Goal: Navigation & Orientation: Find specific page/section

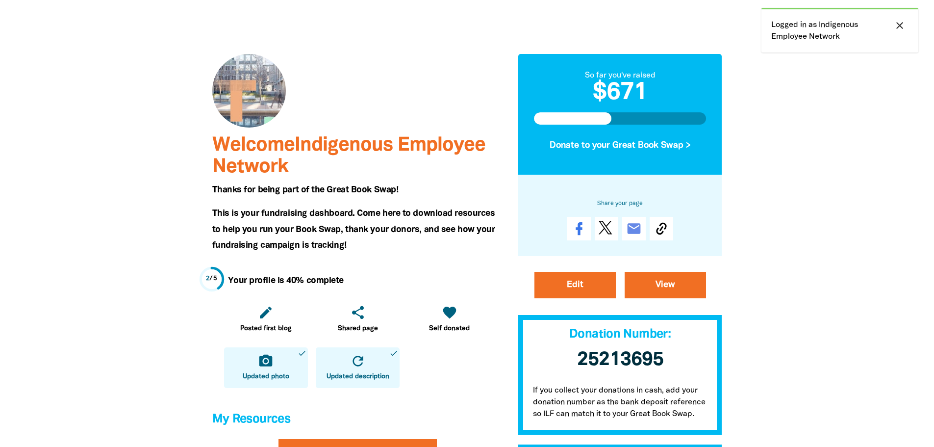
click at [896, 22] on icon "close" at bounding box center [900, 26] width 12 height 12
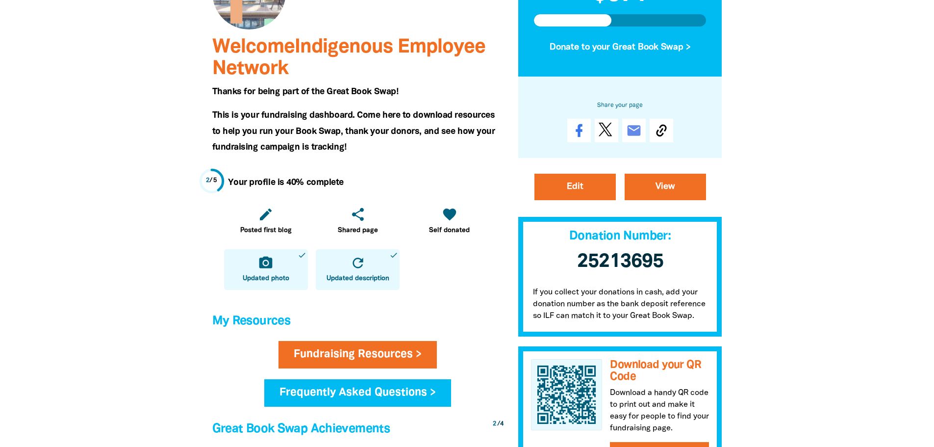
click at [834, 373] on div at bounding box center [467, 402] width 934 height 1011
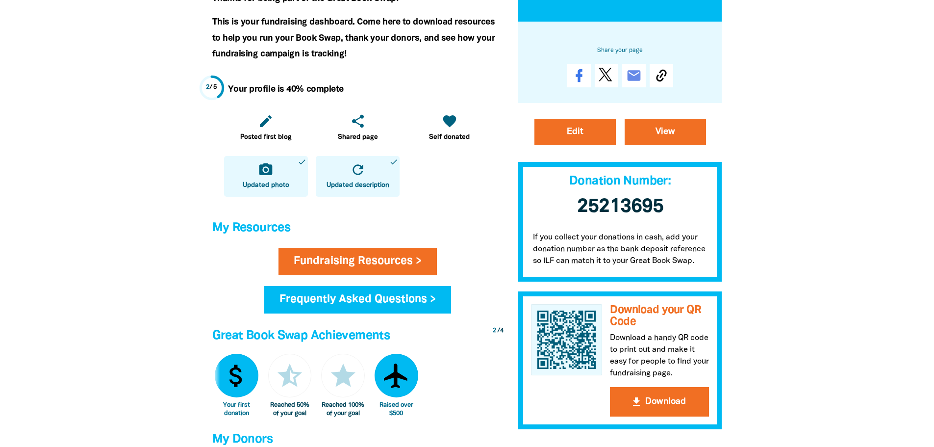
scroll to position [294, 0]
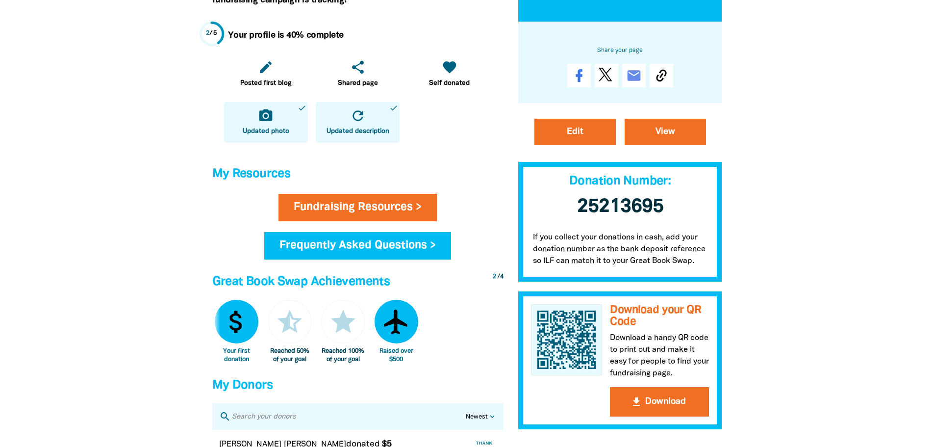
click at [820, 393] on div at bounding box center [467, 255] width 934 height 1011
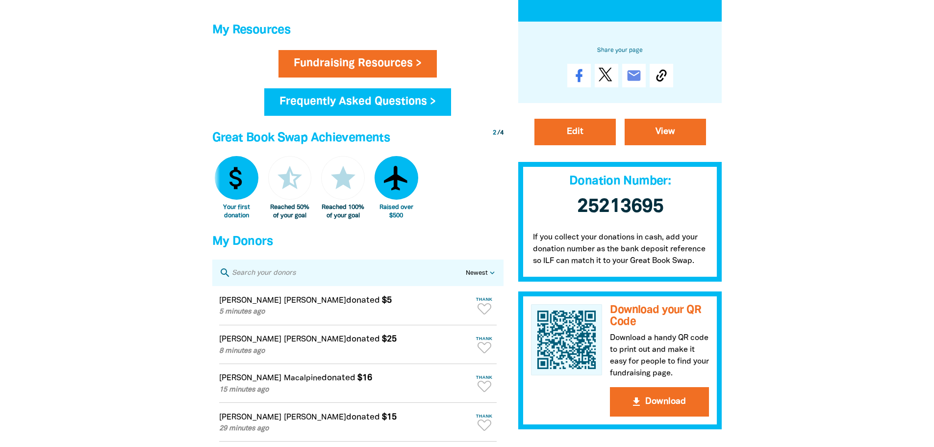
scroll to position [441, 0]
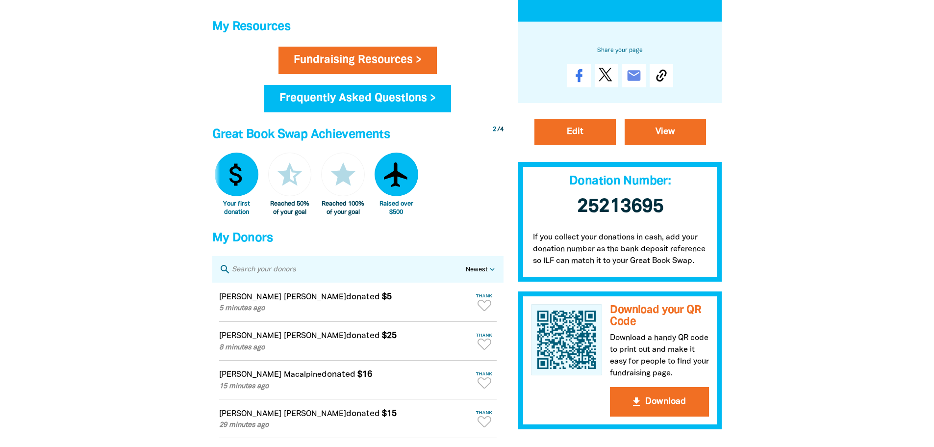
click at [834, 313] on div at bounding box center [467, 108] width 934 height 1011
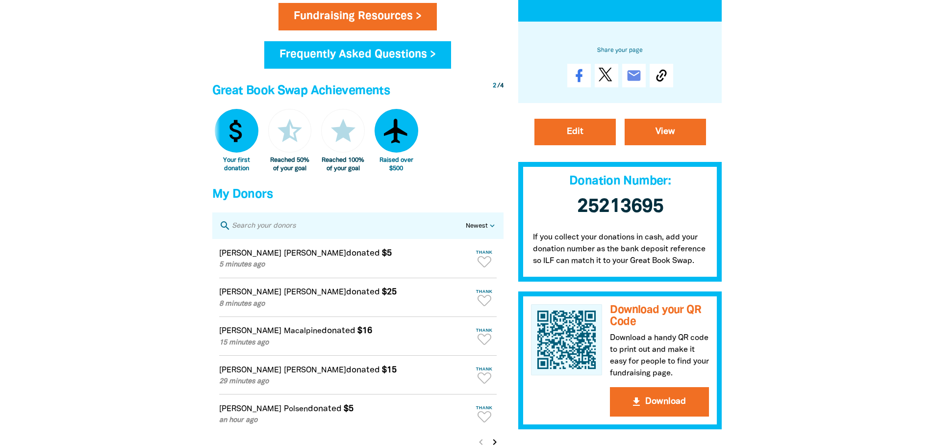
scroll to position [539, 0]
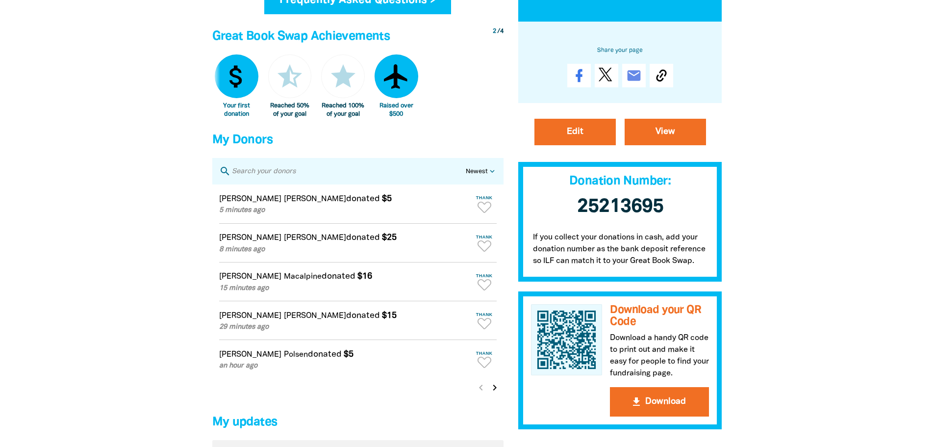
click at [857, 308] on div at bounding box center [467, 10] width 934 height 1011
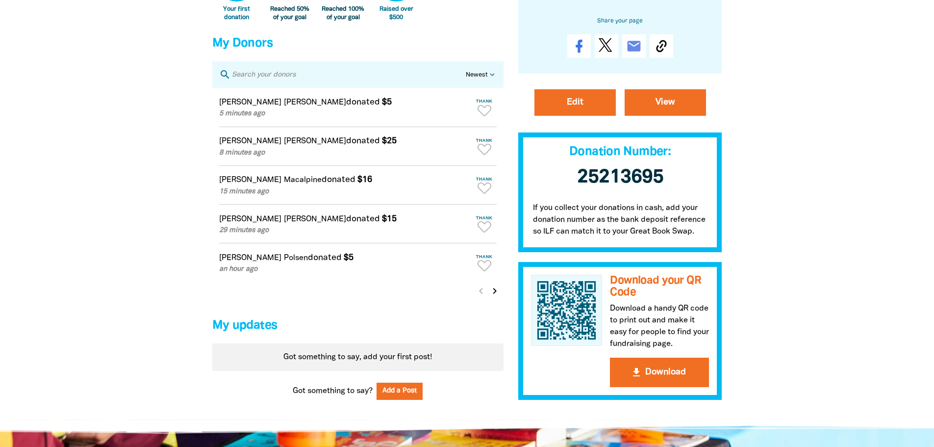
scroll to position [637, 0]
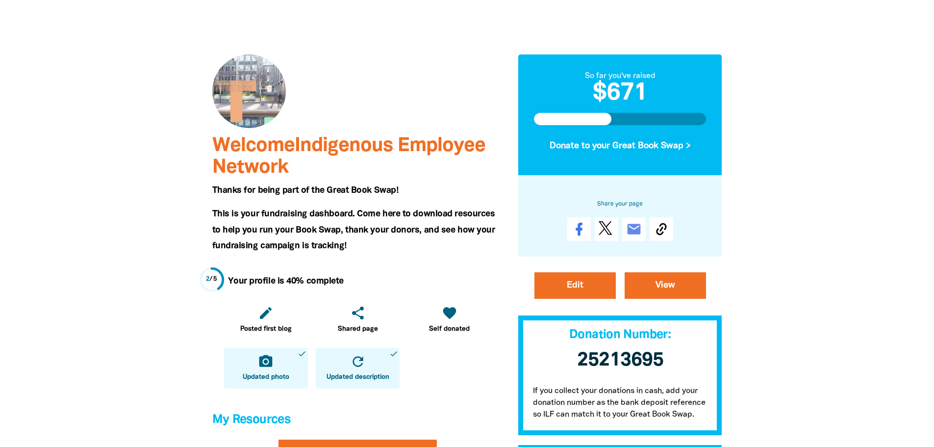
scroll to position [0, 0]
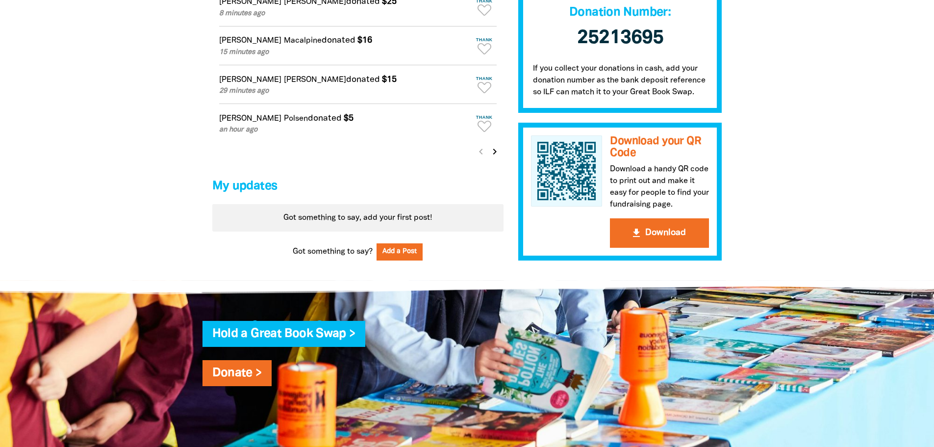
scroll to position [686, 0]
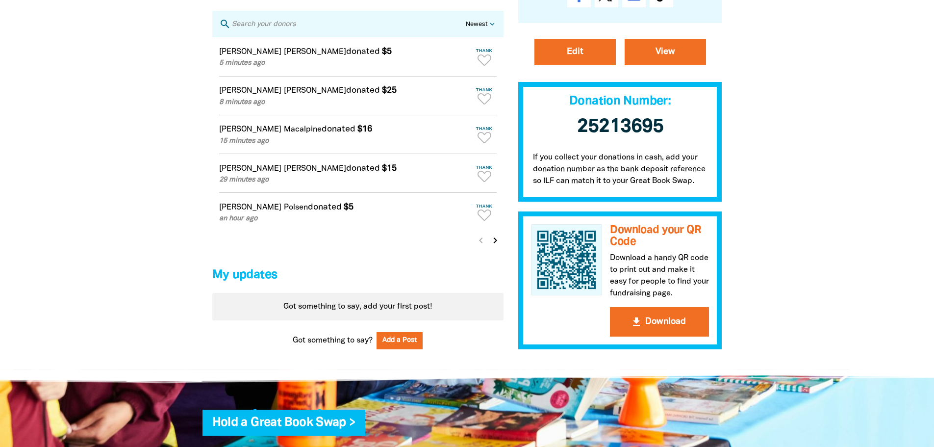
click at [495, 246] on icon "chevron_right" at bounding box center [495, 240] width 12 height 12
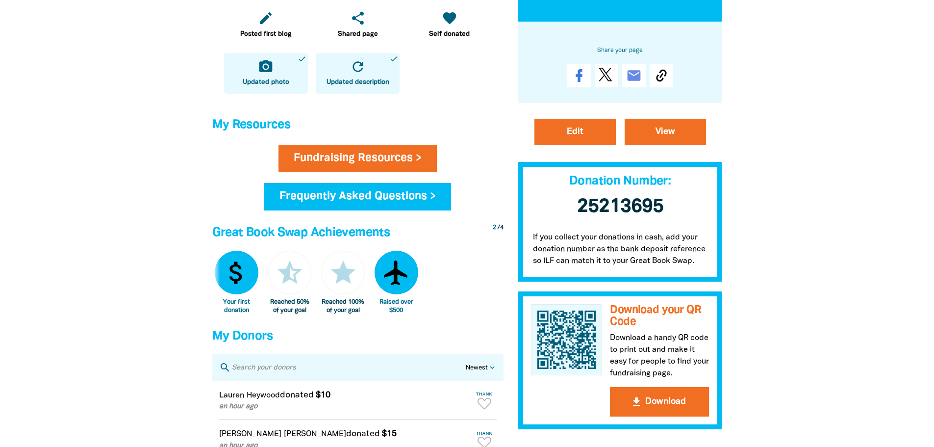
scroll to position [98, 0]
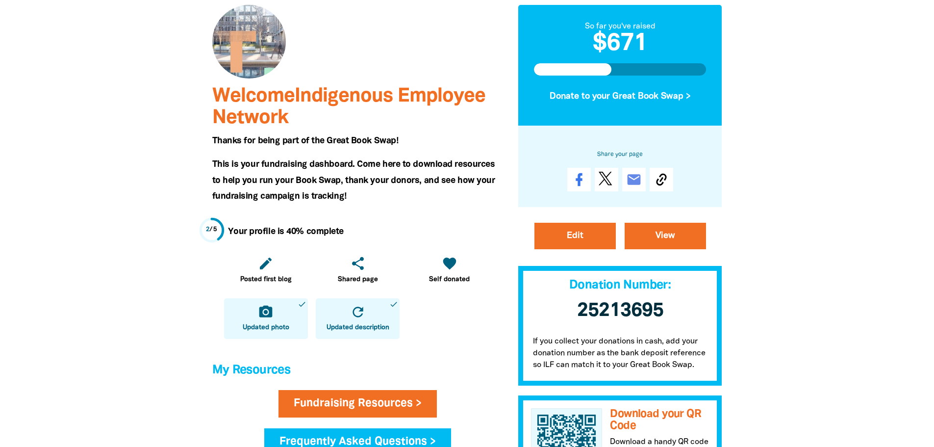
click at [859, 302] on div at bounding box center [467, 451] width 934 height 1011
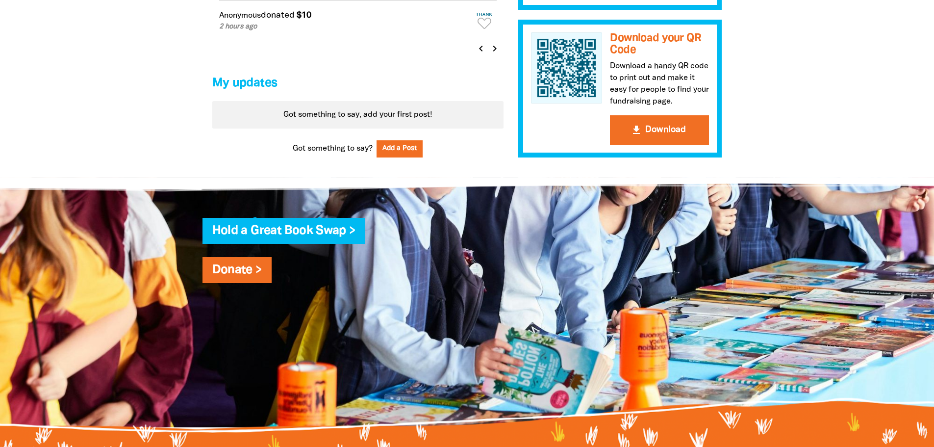
scroll to position [883, 0]
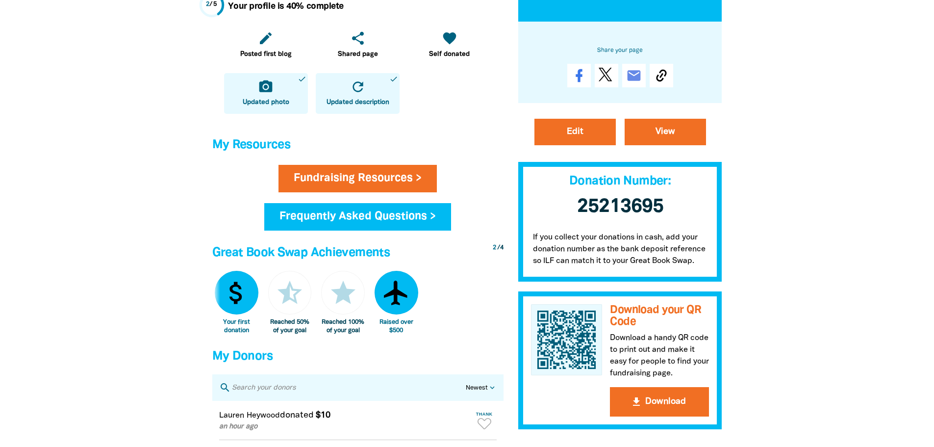
scroll to position [245, 0]
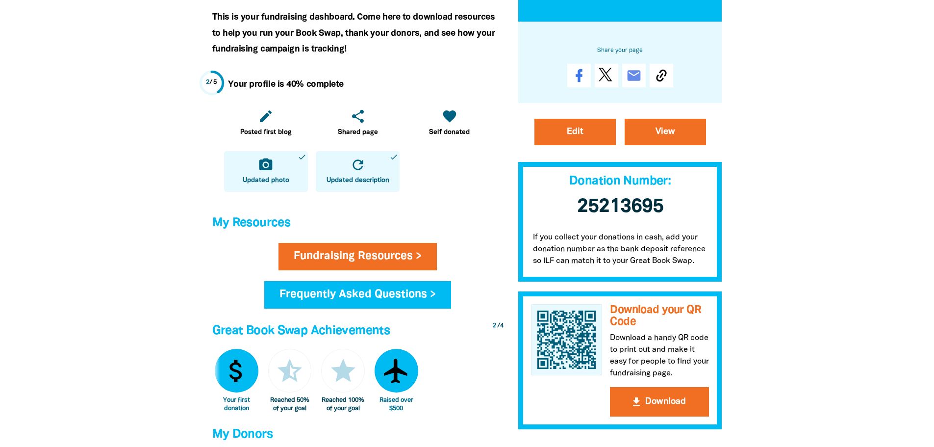
click at [869, 264] on div at bounding box center [467, 304] width 934 height 1011
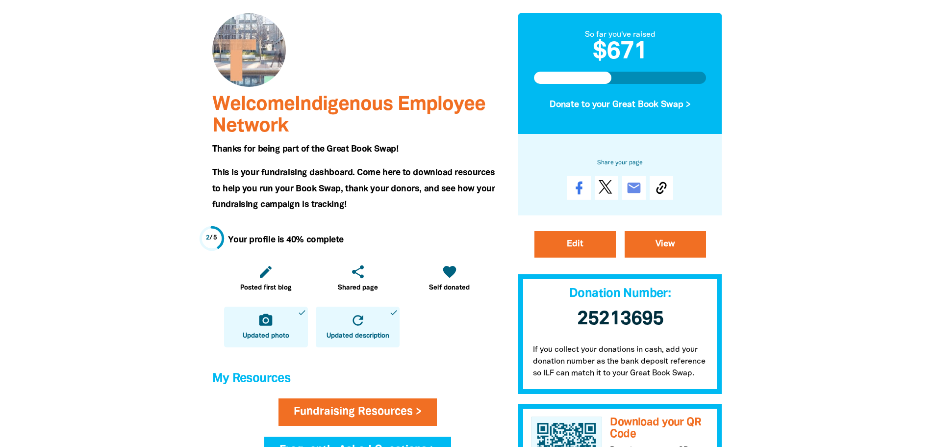
scroll to position [0, 0]
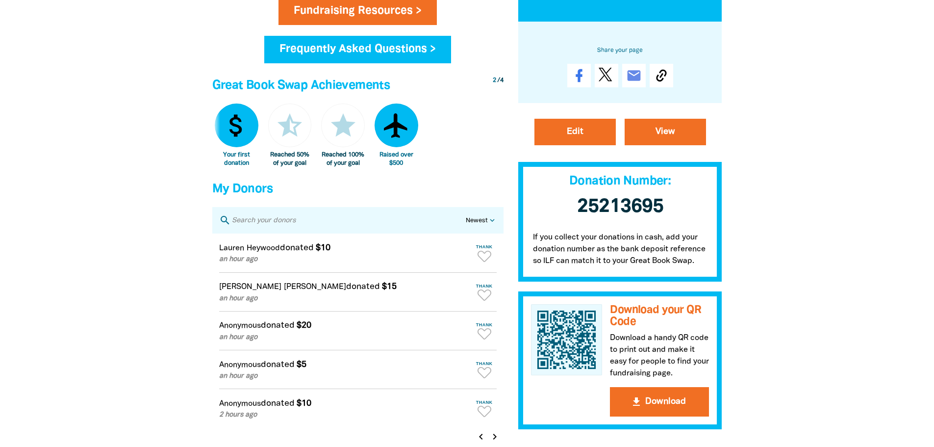
click at [858, 333] on div at bounding box center [467, 59] width 934 height 1011
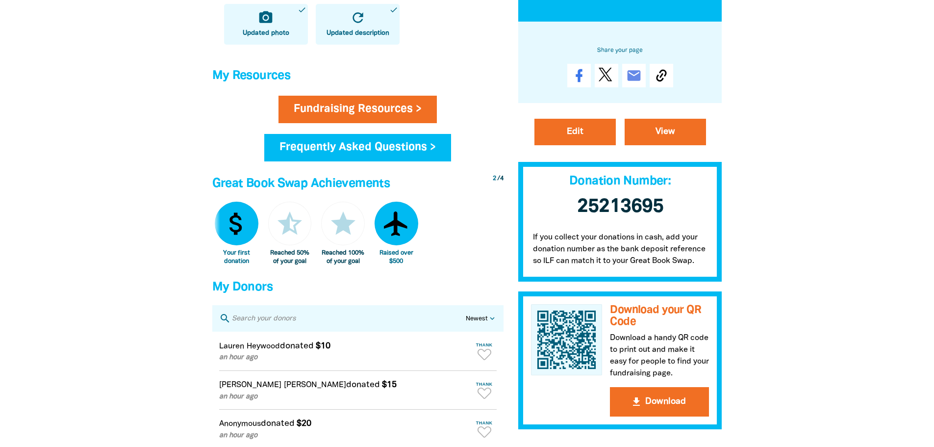
click at [864, 338] on div at bounding box center [467, 157] width 934 height 1011
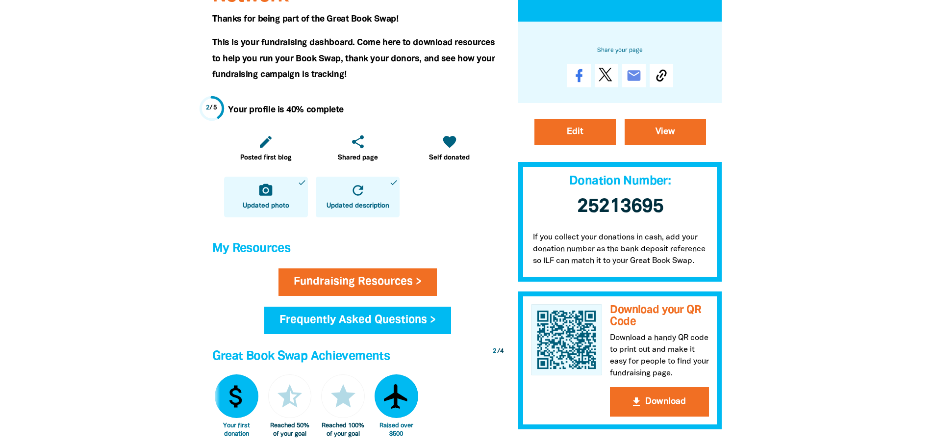
scroll to position [196, 0]
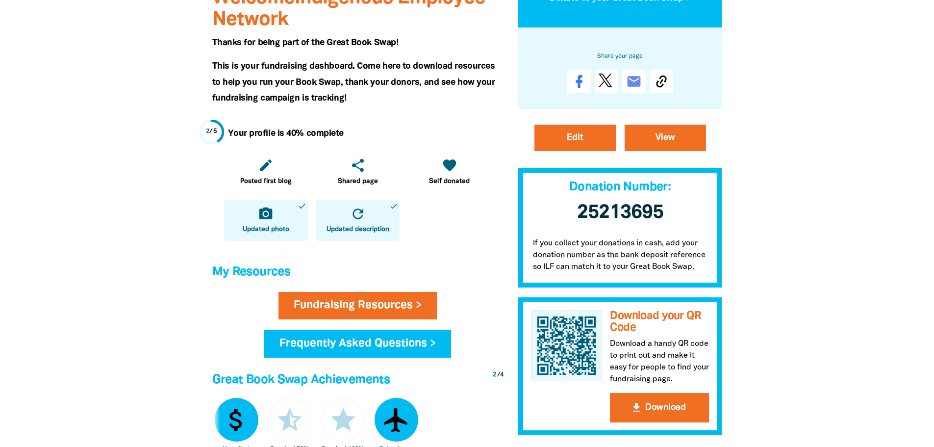
click at [867, 336] on div at bounding box center [467, 353] width 934 height 1011
click at [869, 331] on div at bounding box center [467, 353] width 934 height 1011
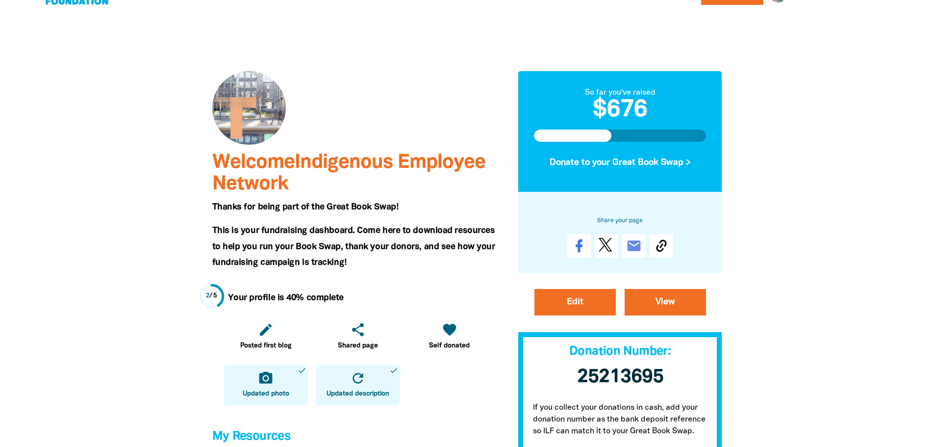
scroll to position [49, 0]
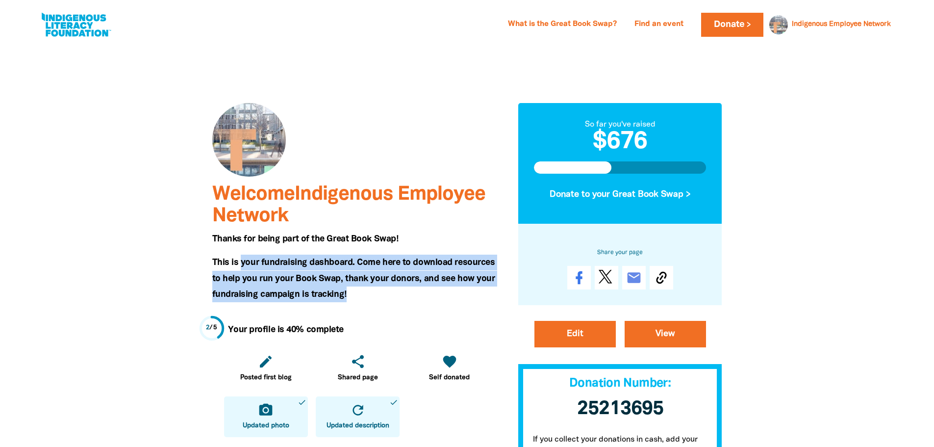
drag, startPoint x: 241, startPoint y: 263, endPoint x: 368, endPoint y: 288, distance: 129.5
click at [368, 288] on h5 "This is your fundraising dashboard. Come here to download resources to help you…" at bounding box center [357, 278] width 291 height 48
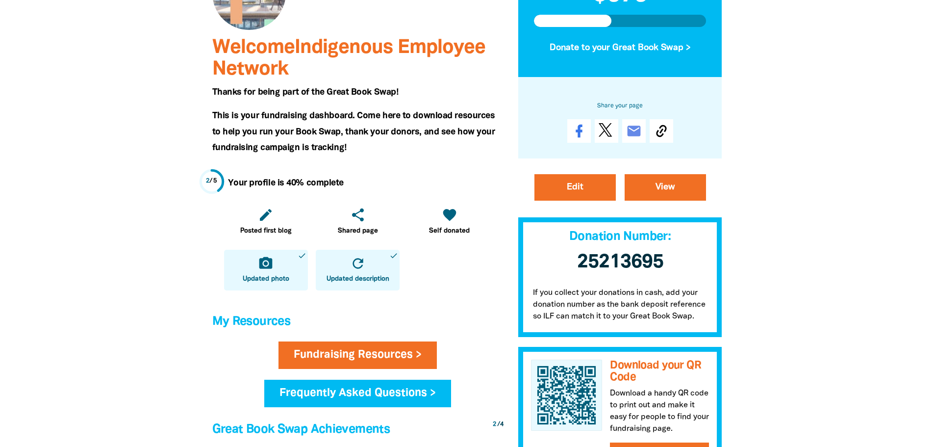
scroll to position [294, 0]
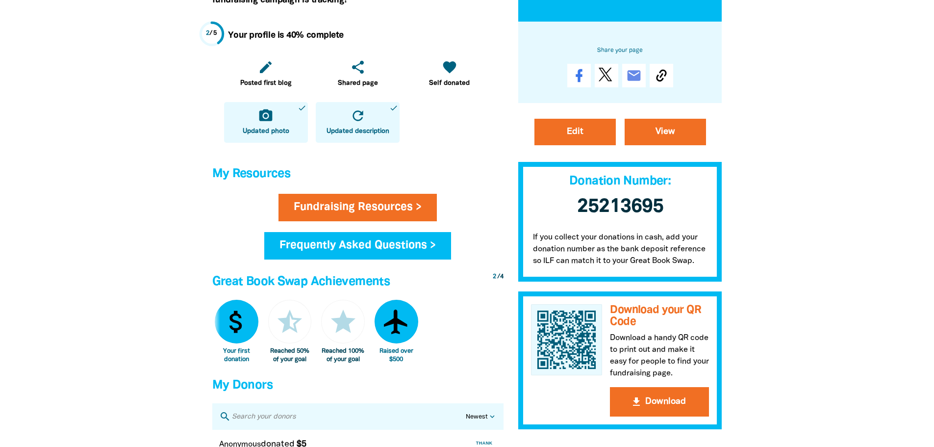
click at [861, 336] on div at bounding box center [467, 255] width 934 height 1011
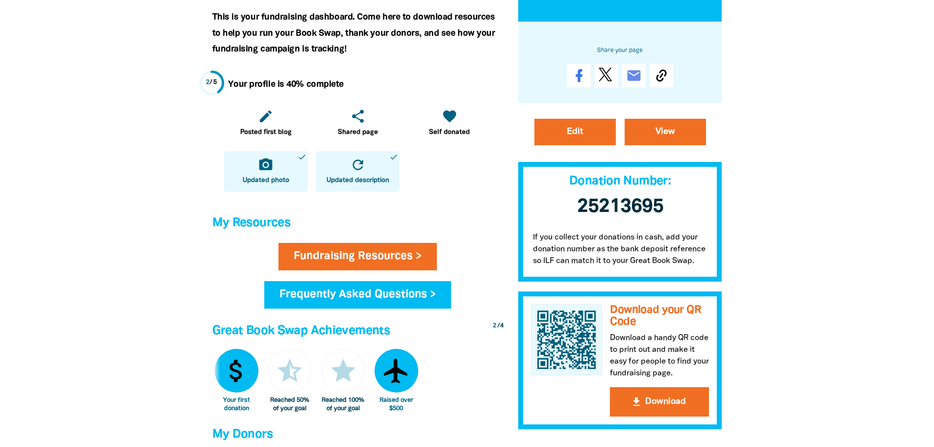
scroll to position [49, 0]
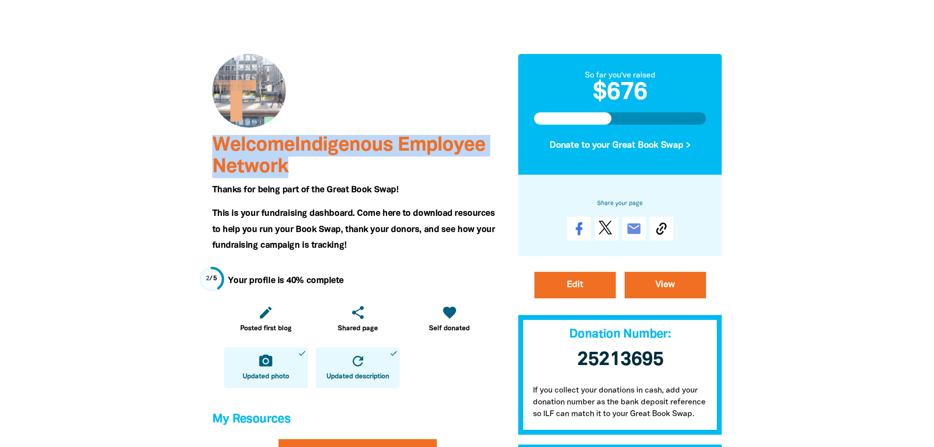
drag, startPoint x: 213, startPoint y: 143, endPoint x: 289, endPoint y: 168, distance: 80.5
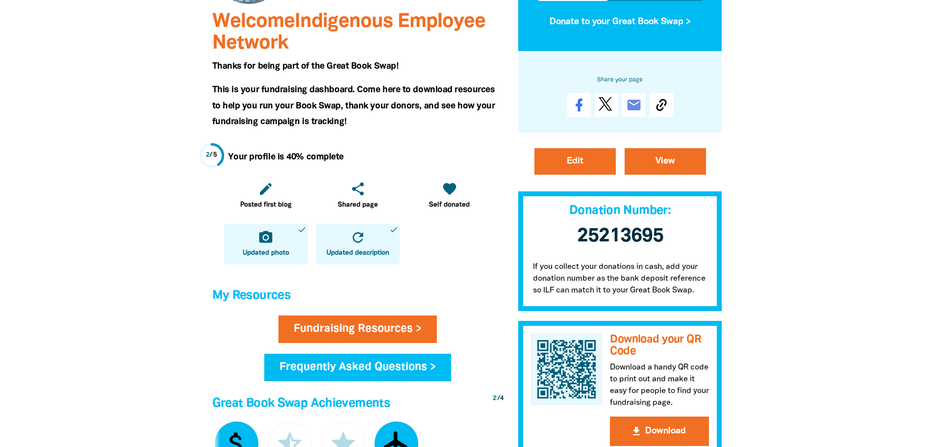
scroll to position [196, 0]
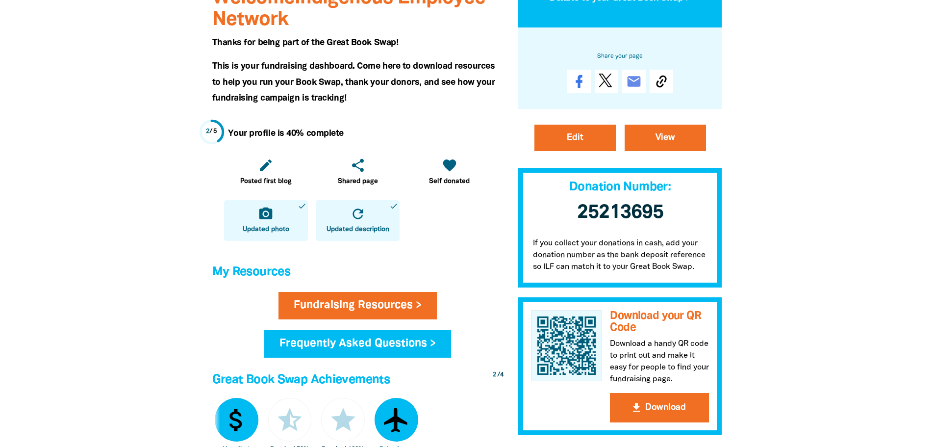
click at [890, 294] on div at bounding box center [467, 353] width 934 height 1011
click at [875, 284] on div at bounding box center [467, 353] width 934 height 1011
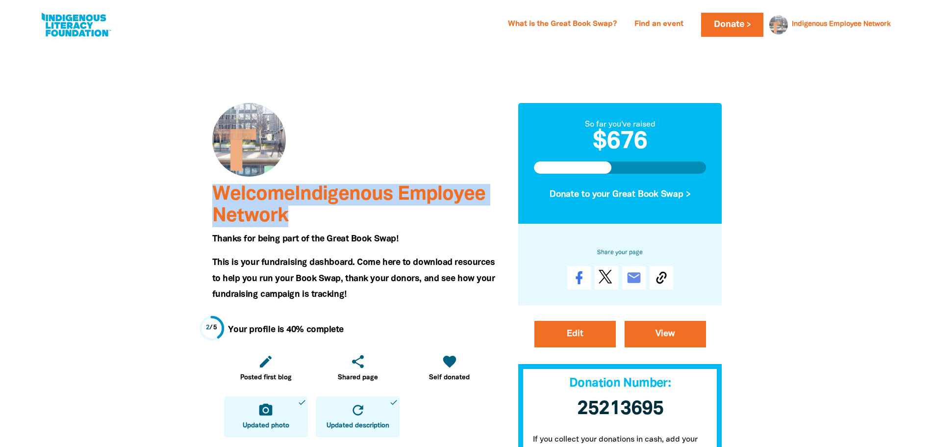
drag, startPoint x: 215, startPoint y: 193, endPoint x: 301, endPoint y: 226, distance: 91.2
click at [301, 226] on h3 "Welcome Indigenous Employee Network" at bounding box center [357, 205] width 291 height 43
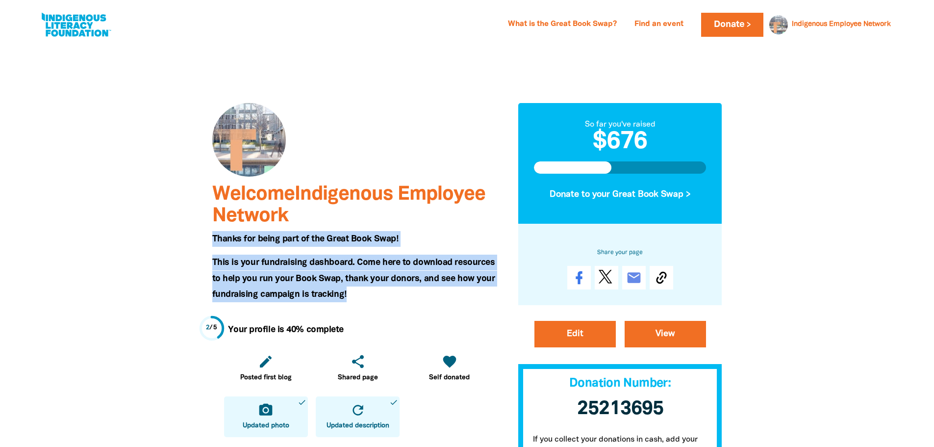
drag, startPoint x: 213, startPoint y: 238, endPoint x: 413, endPoint y: 295, distance: 208.0
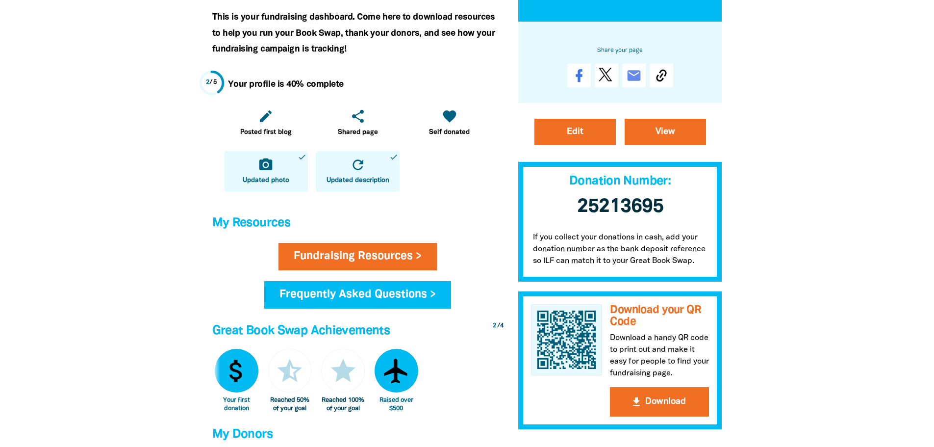
click at [842, 298] on div at bounding box center [467, 304] width 934 height 1011
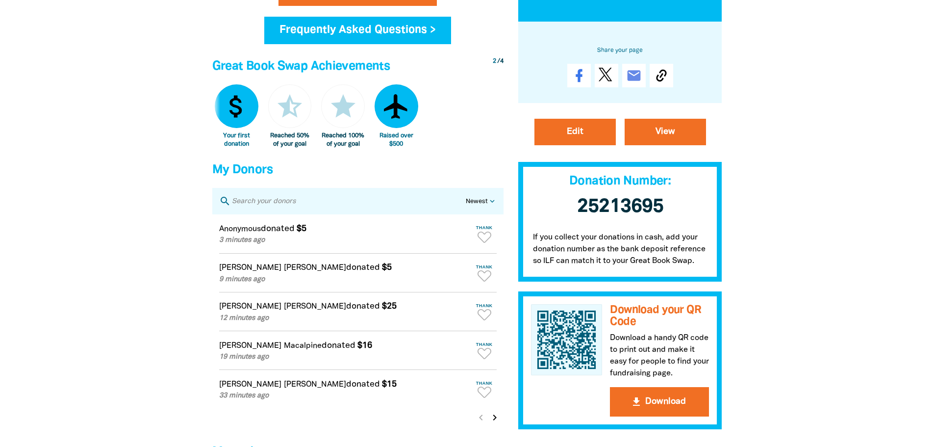
scroll to position [539, 0]
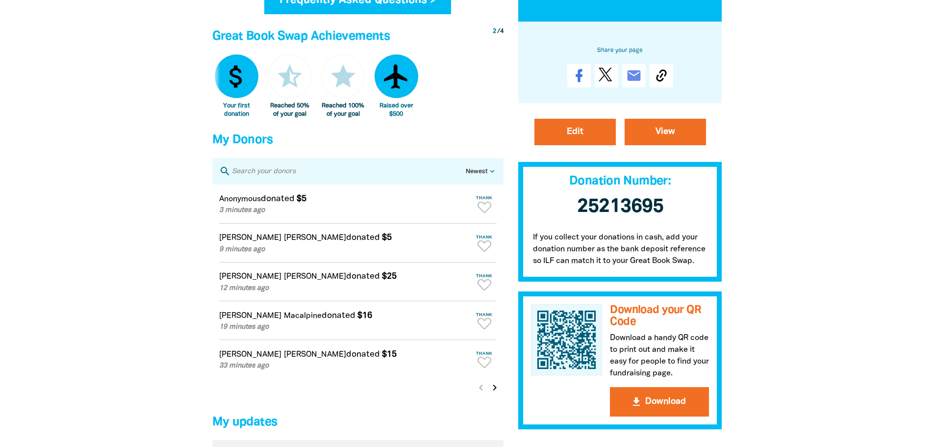
click at [842, 298] on div at bounding box center [467, 10] width 934 height 1011
click at [496, 393] on icon "chevron_right" at bounding box center [495, 387] width 12 height 12
click at [842, 339] on div at bounding box center [467, 10] width 934 height 1011
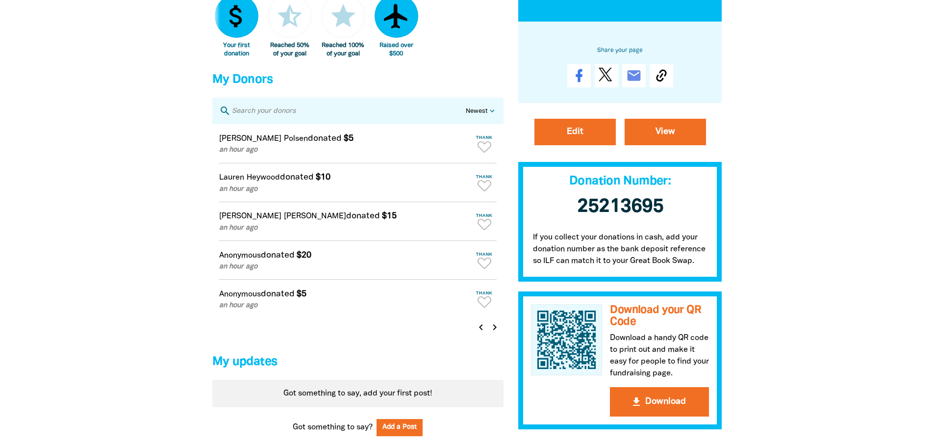
scroll to position [686, 0]
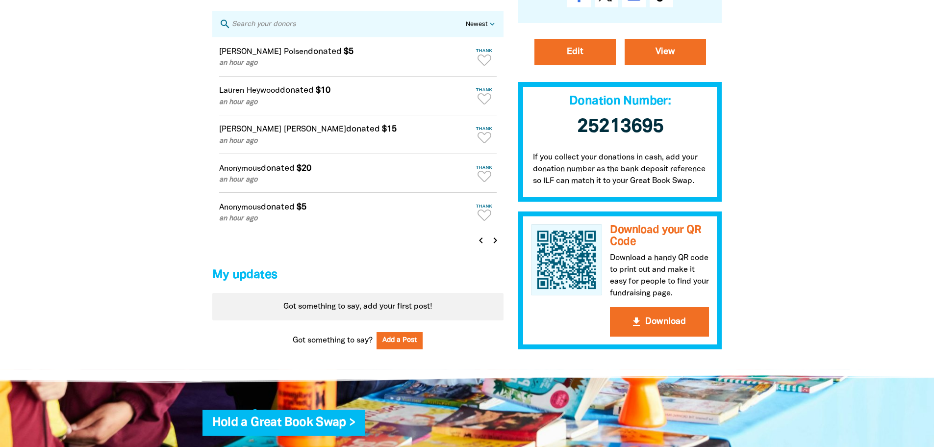
click at [496, 246] on icon "chevron_right" at bounding box center [495, 240] width 12 height 12
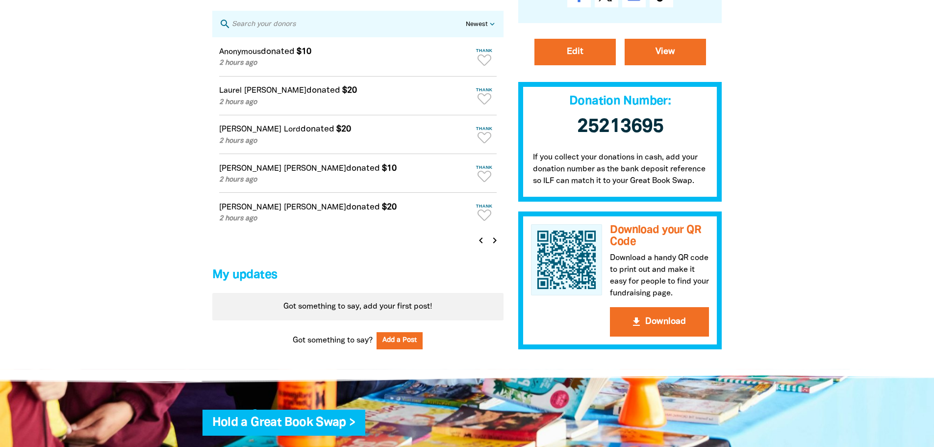
drag, startPoint x: 863, startPoint y: 260, endPoint x: 714, endPoint y: 268, distance: 149.3
click at [495, 246] on icon "chevron_right" at bounding box center [495, 240] width 12 height 12
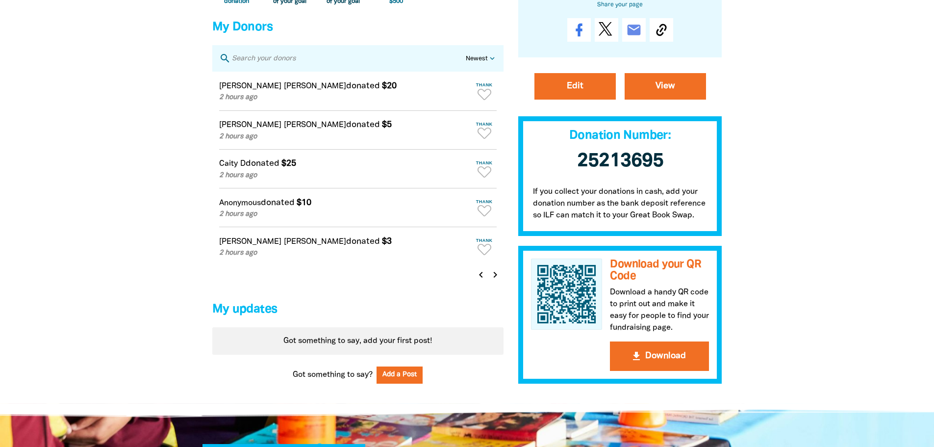
scroll to position [637, 0]
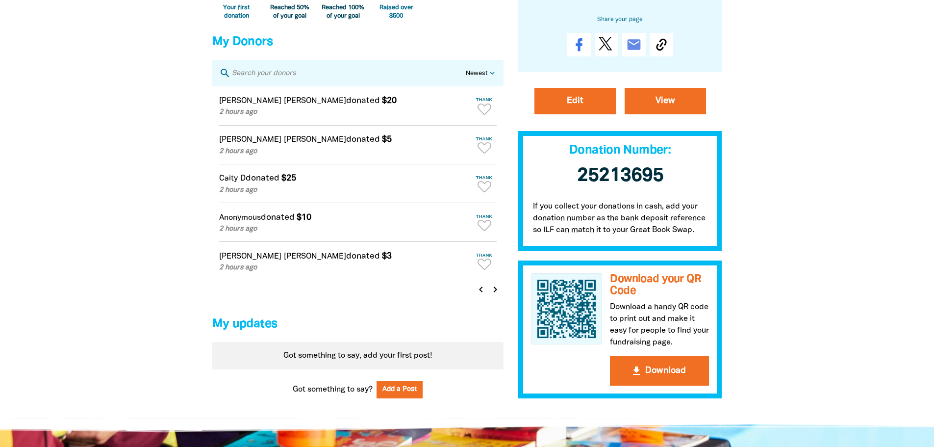
click at [498, 295] on icon "chevron_right" at bounding box center [495, 289] width 12 height 12
click at [496, 295] on icon "chevron_right" at bounding box center [495, 289] width 12 height 12
drag, startPoint x: 491, startPoint y: 299, endPoint x: 505, endPoint y: 313, distance: 19.4
click at [492, 295] on icon "chevron_right" at bounding box center [495, 289] width 12 height 12
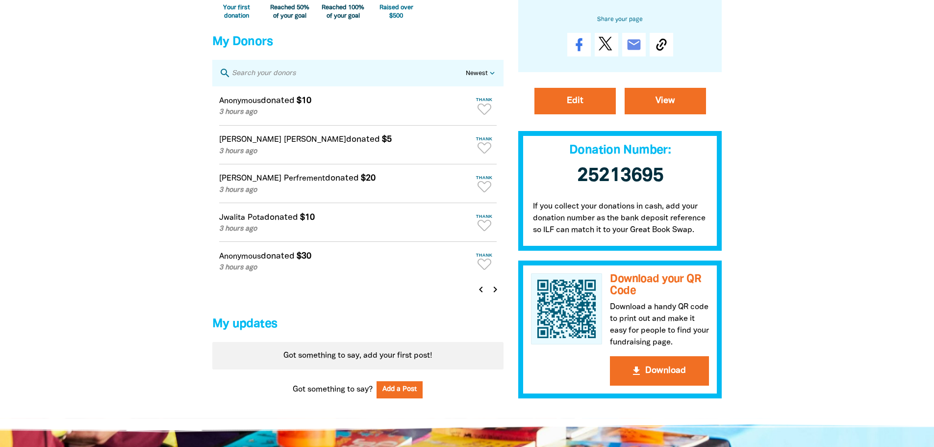
click at [498, 295] on icon "chevron_right" at bounding box center [495, 289] width 12 height 12
click at [493, 295] on icon "chevron_right" at bounding box center [495, 289] width 12 height 12
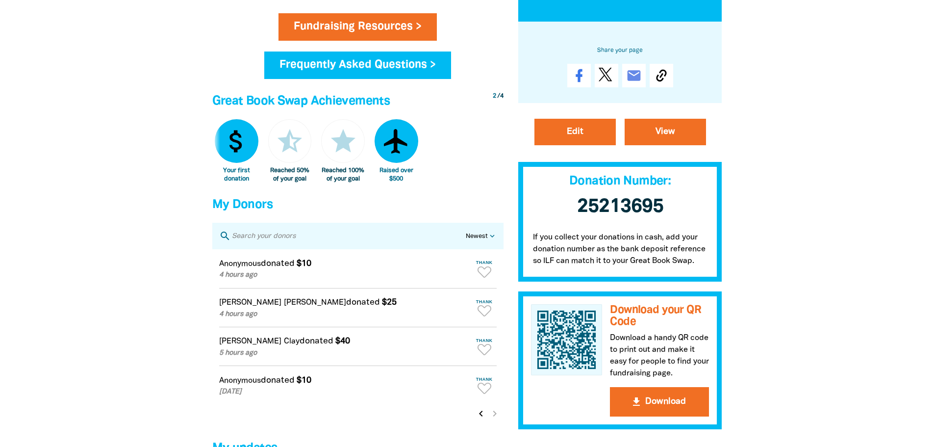
scroll to position [490, 0]
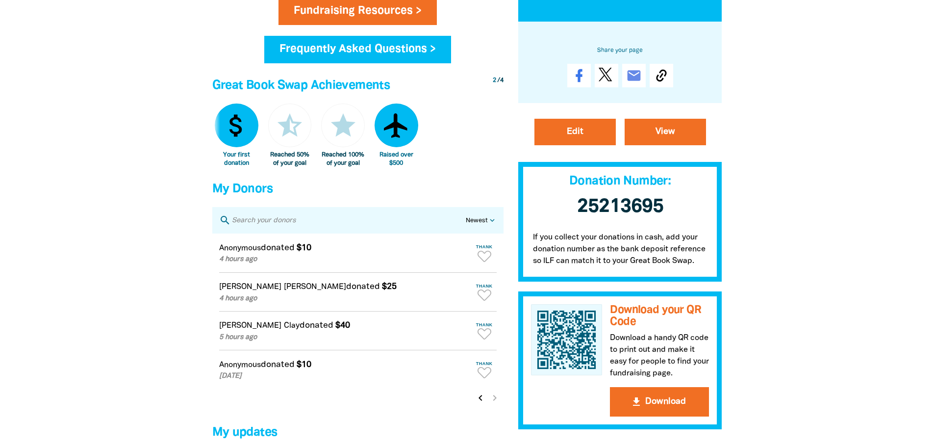
click at [480, 404] on icon "chevron_left" at bounding box center [481, 398] width 12 height 12
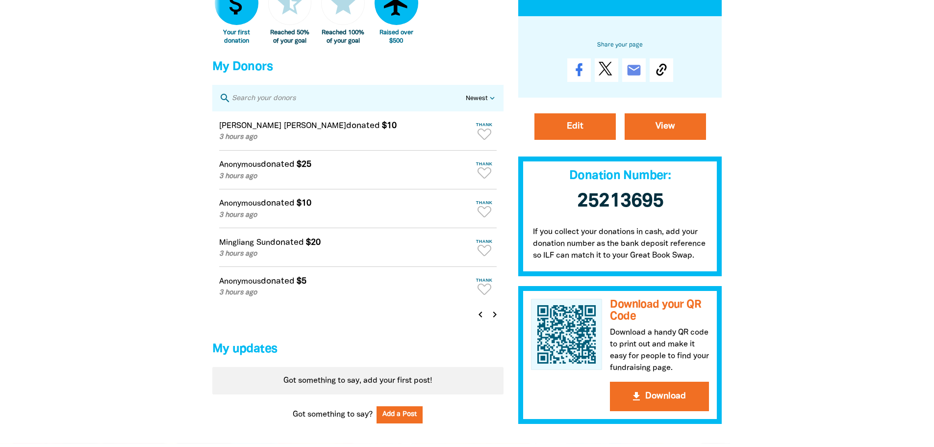
scroll to position [616, 0]
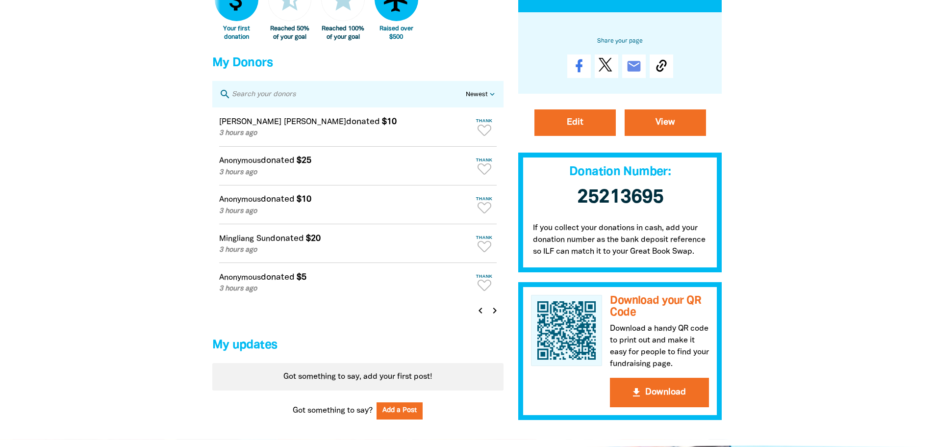
click at [481, 316] on icon "chevron_left" at bounding box center [481, 310] width 12 height 12
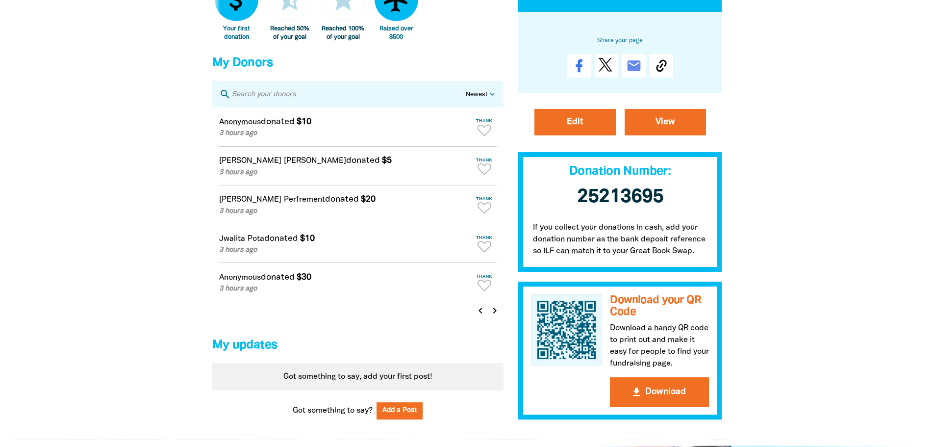
click at [481, 316] on icon "chevron_left" at bounding box center [481, 310] width 12 height 12
click at [477, 316] on icon "chevron_left" at bounding box center [481, 310] width 12 height 12
click at [481, 316] on icon "chevron_left" at bounding box center [481, 310] width 12 height 12
click at [480, 316] on icon "chevron_left" at bounding box center [481, 310] width 12 height 12
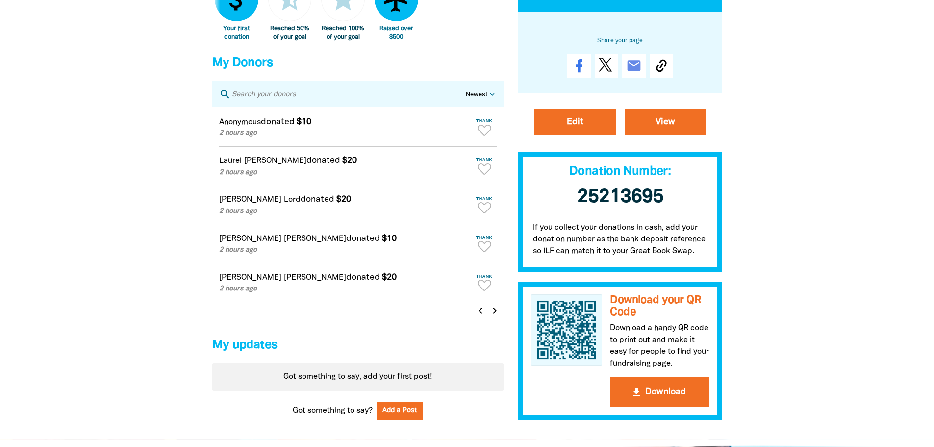
click at [480, 316] on icon "chevron_left" at bounding box center [481, 310] width 12 height 12
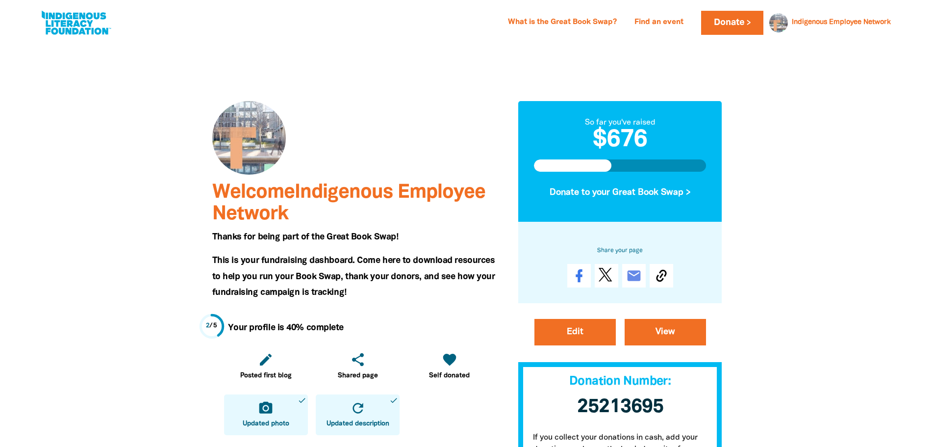
scroll to position [0, 0]
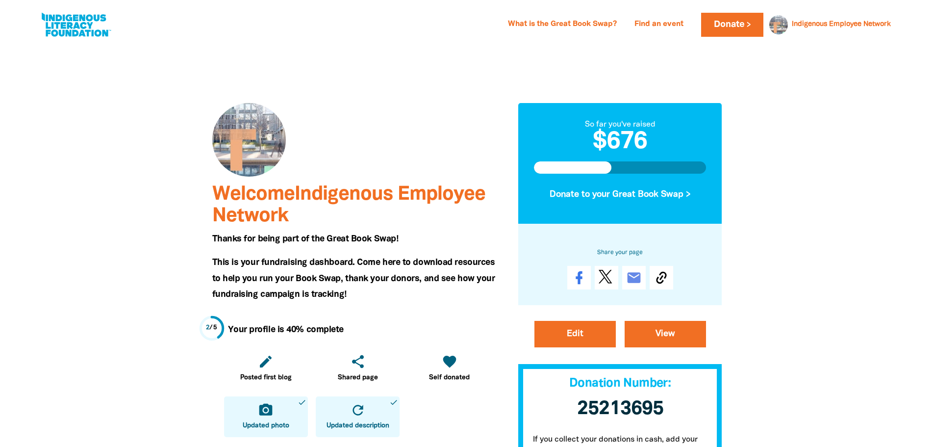
drag, startPoint x: 58, startPoint y: 265, endPoint x: 257, endPoint y: 259, distance: 198.6
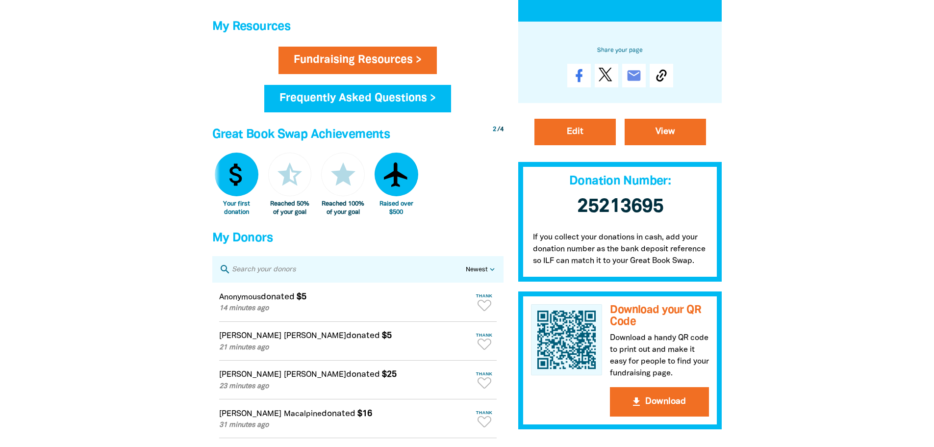
scroll to position [686, 0]
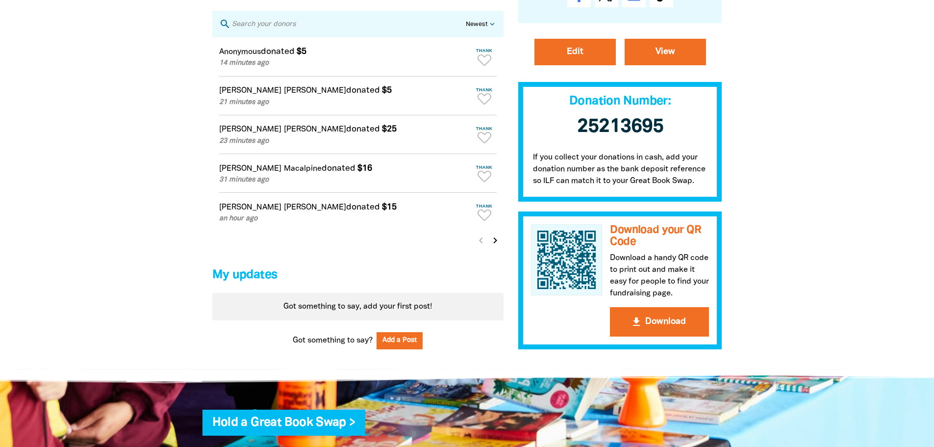
click at [490, 246] on icon "chevron_right" at bounding box center [495, 240] width 12 height 12
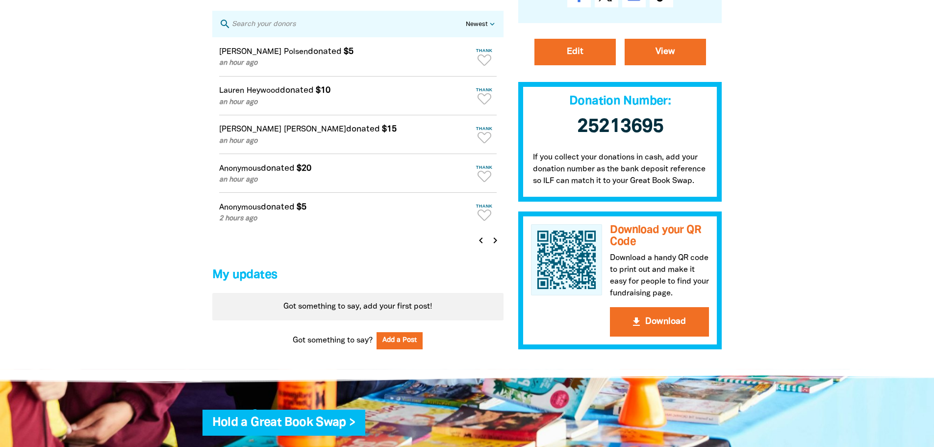
click at [496, 244] on icon "chevron_right" at bounding box center [495, 240] width 12 height 12
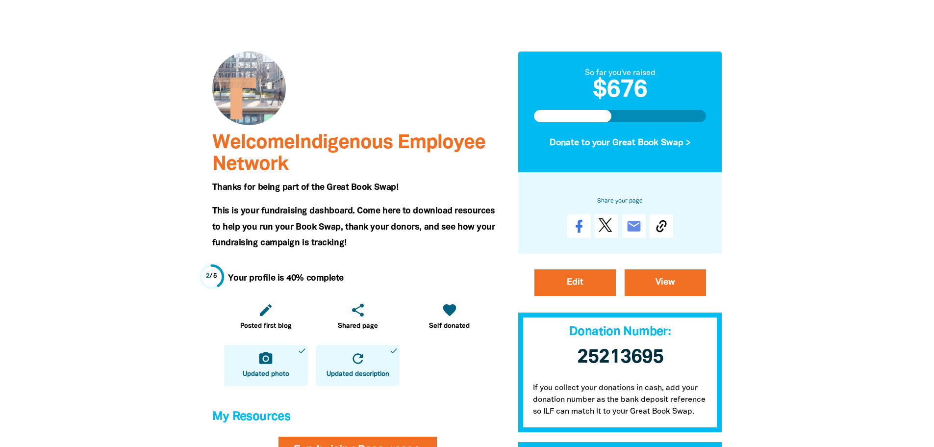
scroll to position [0, 0]
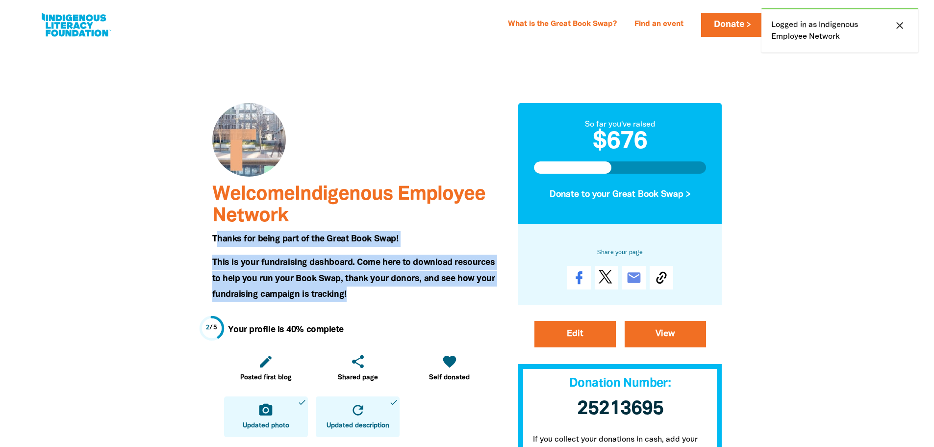
drag, startPoint x: 216, startPoint y: 240, endPoint x: 366, endPoint y: 299, distance: 161.2
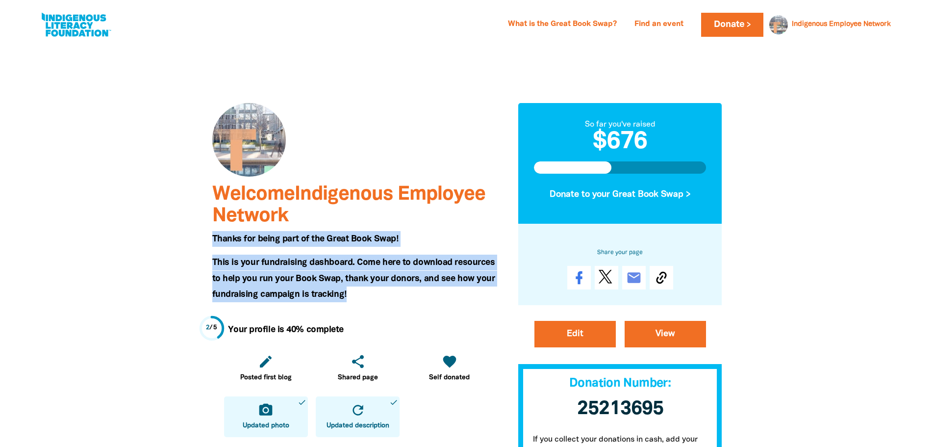
drag, startPoint x: 213, startPoint y: 236, endPoint x: 344, endPoint y: 296, distance: 144.6
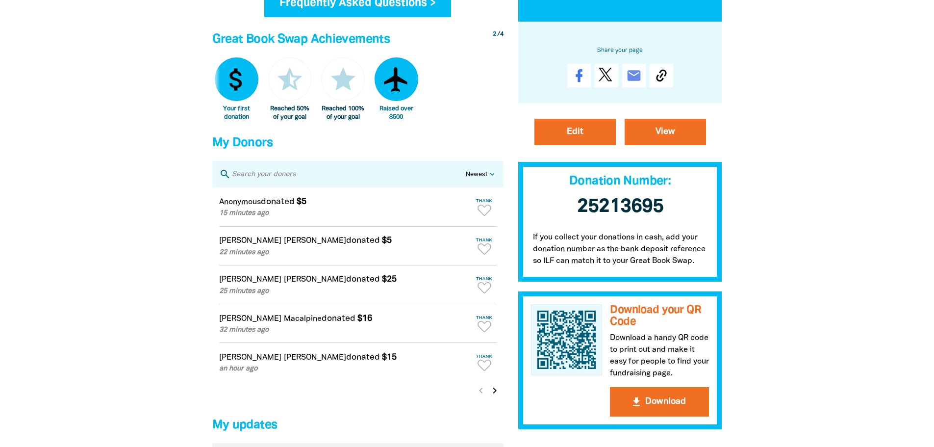
scroll to position [539, 0]
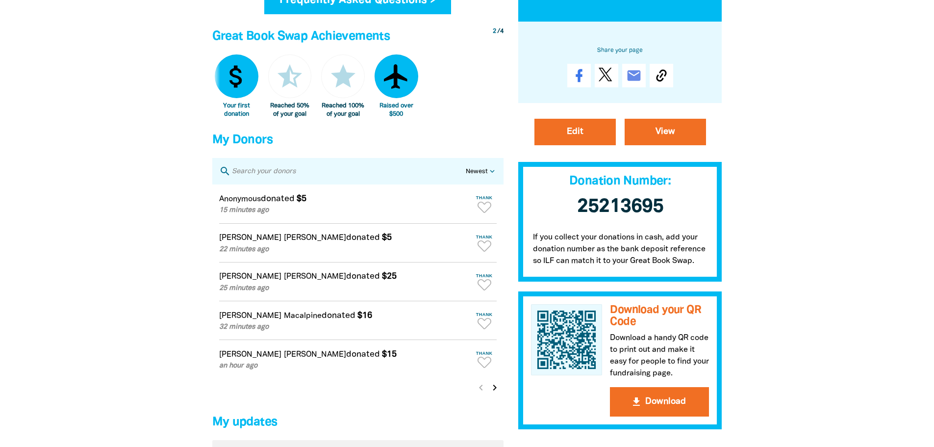
click at [855, 322] on div at bounding box center [467, 10] width 934 height 1011
click at [492, 393] on icon "chevron_right" at bounding box center [495, 387] width 12 height 12
click at [481, 393] on icon "chevron_left" at bounding box center [481, 387] width 12 height 12
click at [797, 307] on div at bounding box center [467, 10] width 934 height 1011
click at [883, 336] on div at bounding box center [467, 10] width 934 height 1011
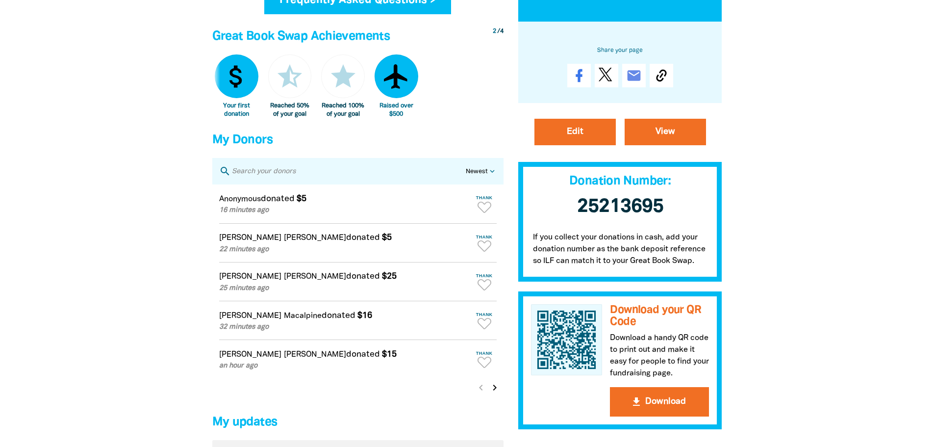
click at [844, 362] on div at bounding box center [467, 10] width 934 height 1011
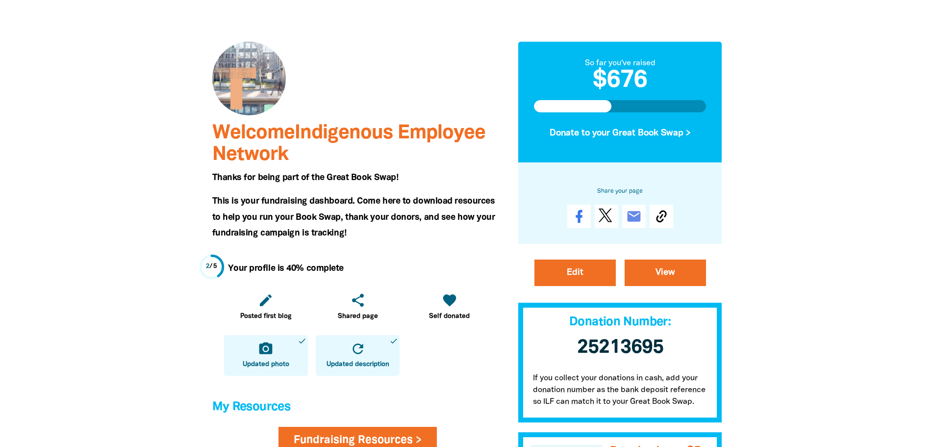
scroll to position [0, 0]
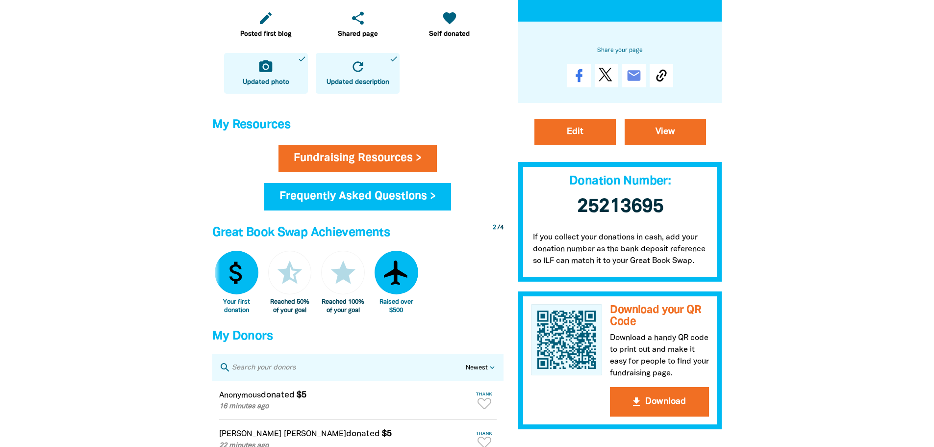
click at [849, 351] on div at bounding box center [467, 206] width 934 height 1011
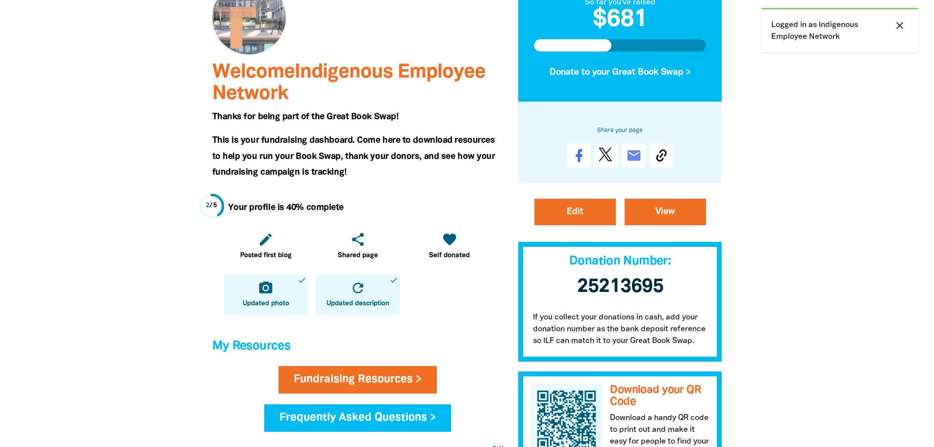
scroll to position [49, 0]
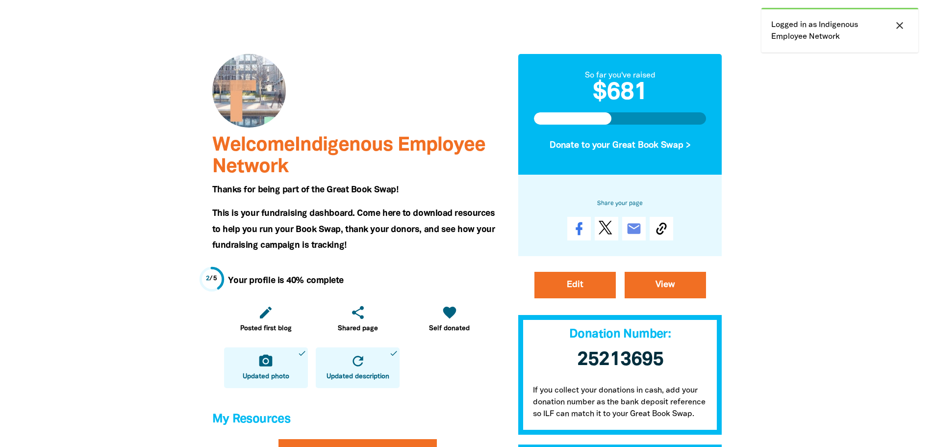
click at [898, 25] on icon "close" at bounding box center [900, 26] width 12 height 12
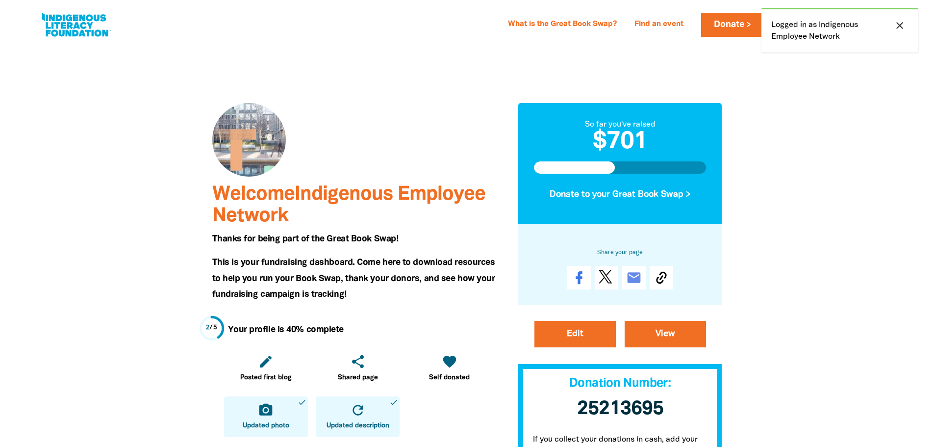
click at [904, 22] on icon "close" at bounding box center [900, 26] width 12 height 12
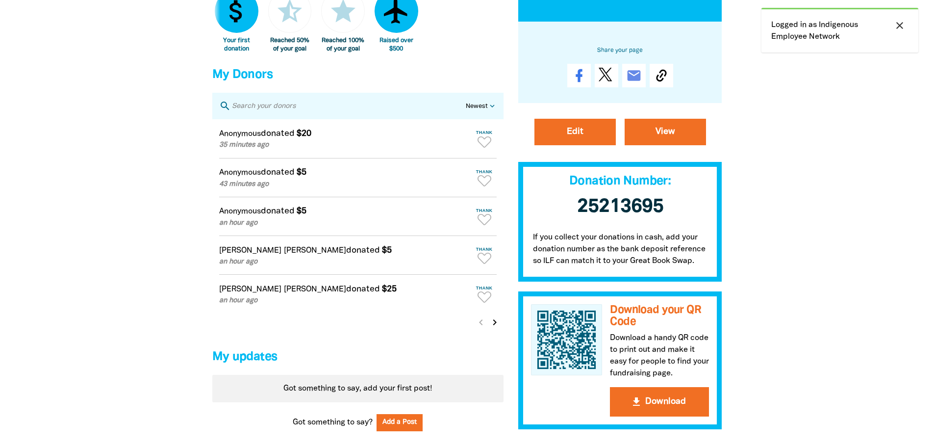
scroll to position [588, 0]
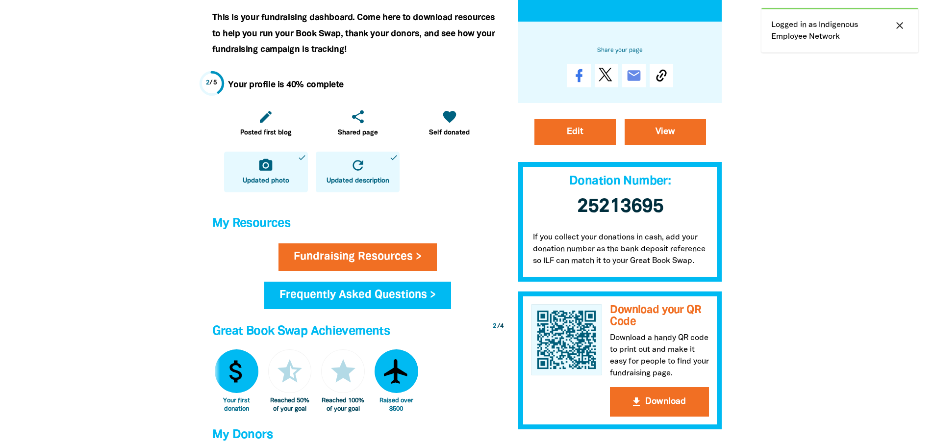
scroll to position [245, 0]
